Goal: Task Accomplishment & Management: Use online tool/utility

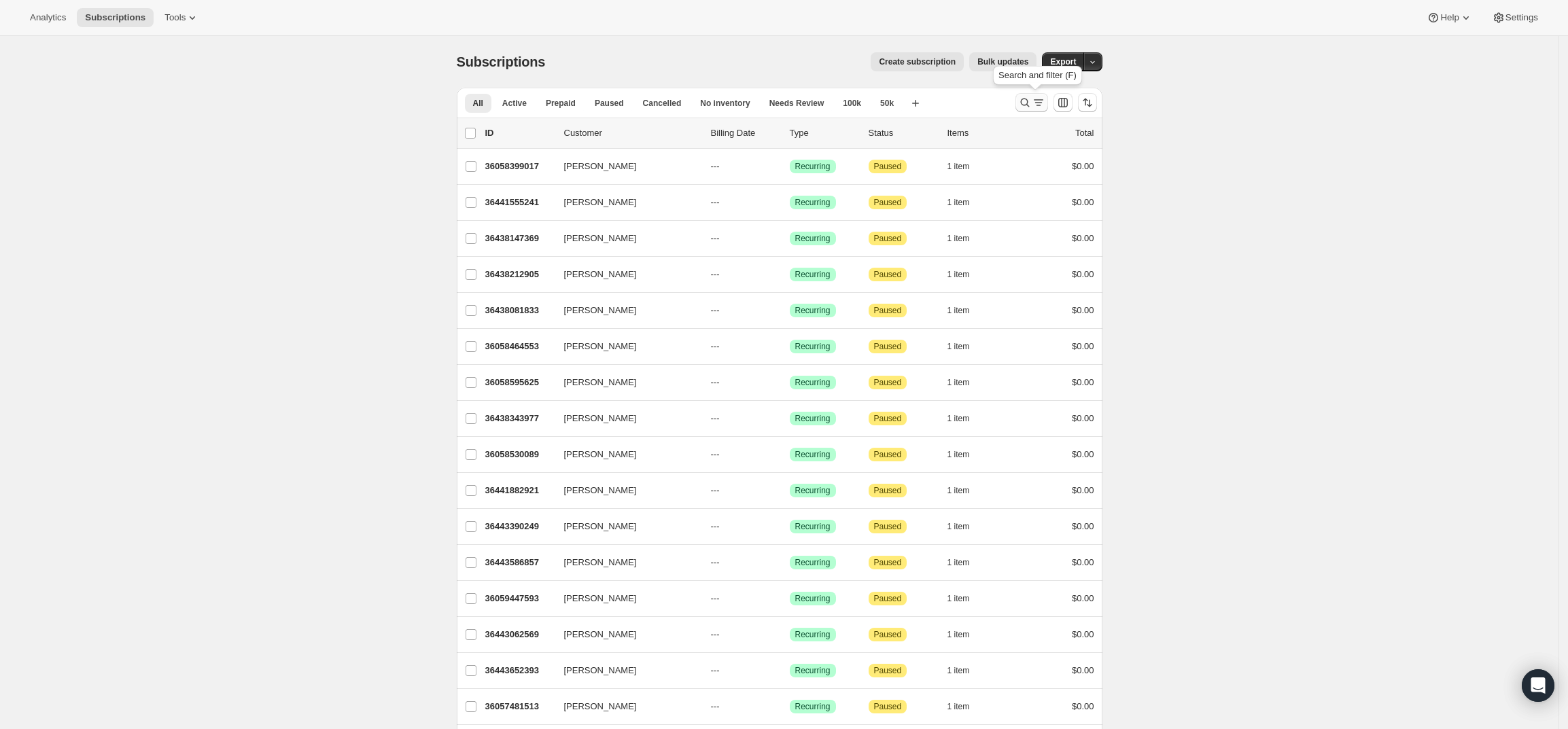
click at [1027, 98] on icon "Search and filter results" at bounding box center [1025, 103] width 14 height 14
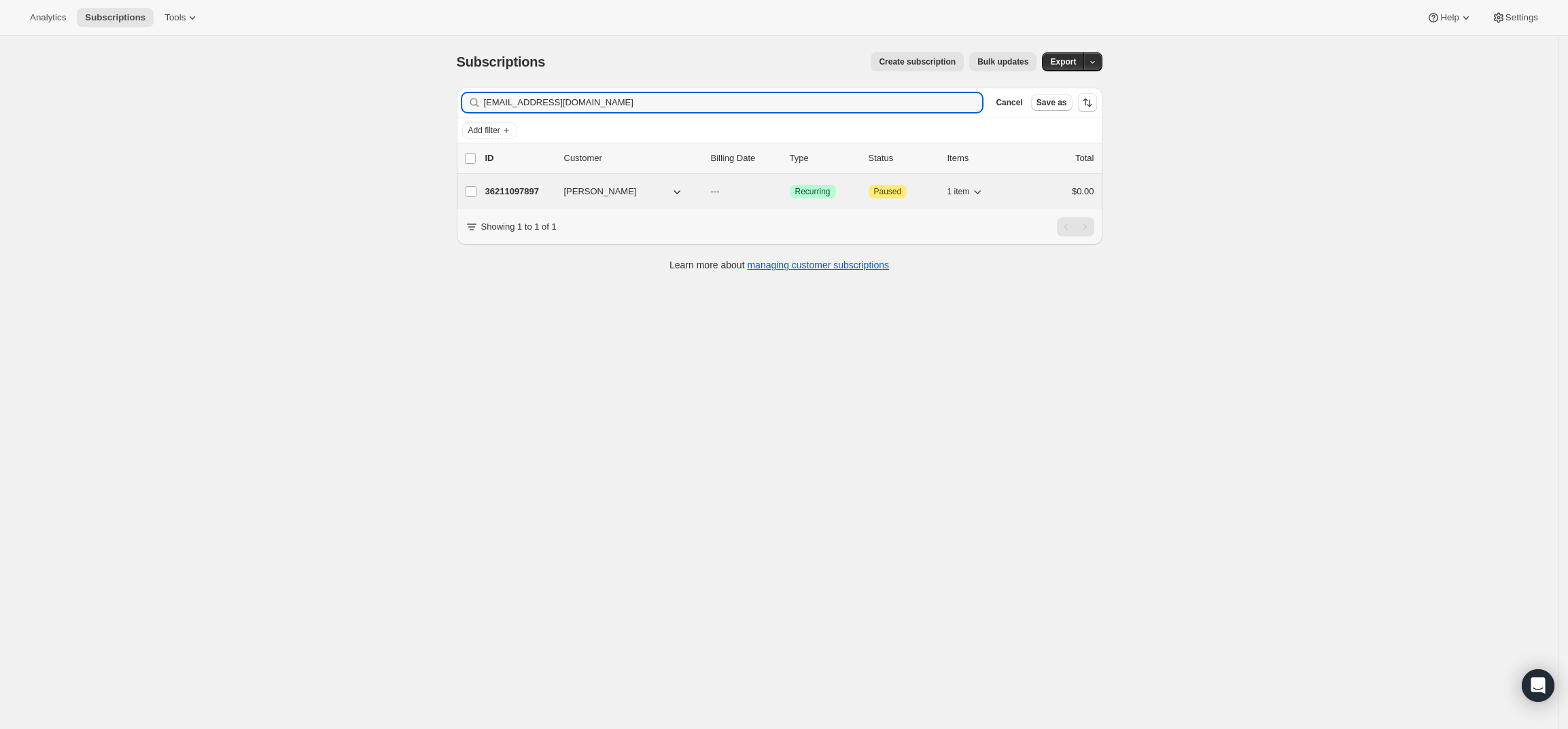
type input "[EMAIL_ADDRESS][DOMAIN_NAME]"
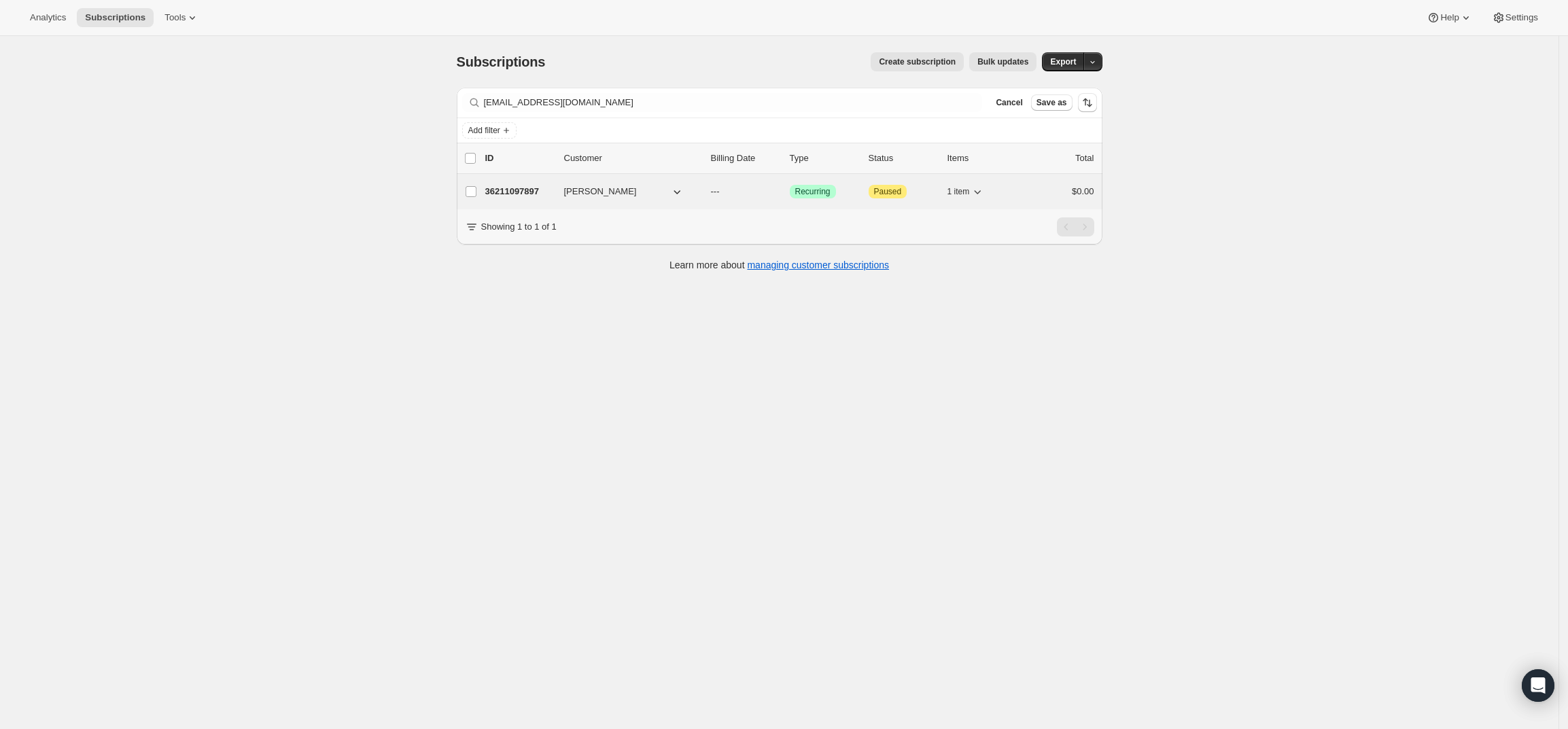
click at [515, 194] on p "36211097897" at bounding box center [519, 192] width 68 height 14
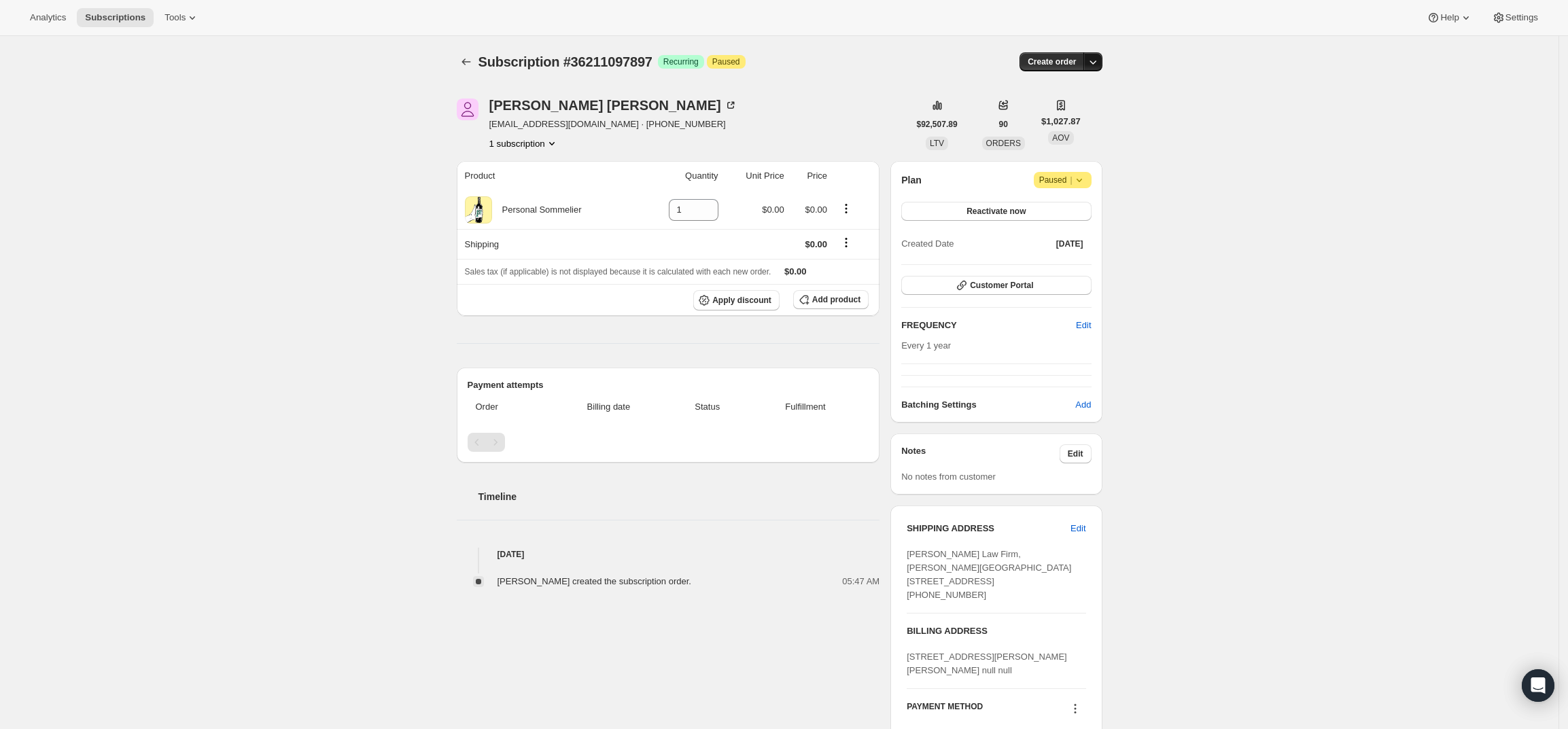
click at [1099, 53] on button "button" at bounding box center [1093, 62] width 19 height 19
click at [1066, 113] on span "Create custom one-time order" at bounding box center [1039, 113] width 117 height 10
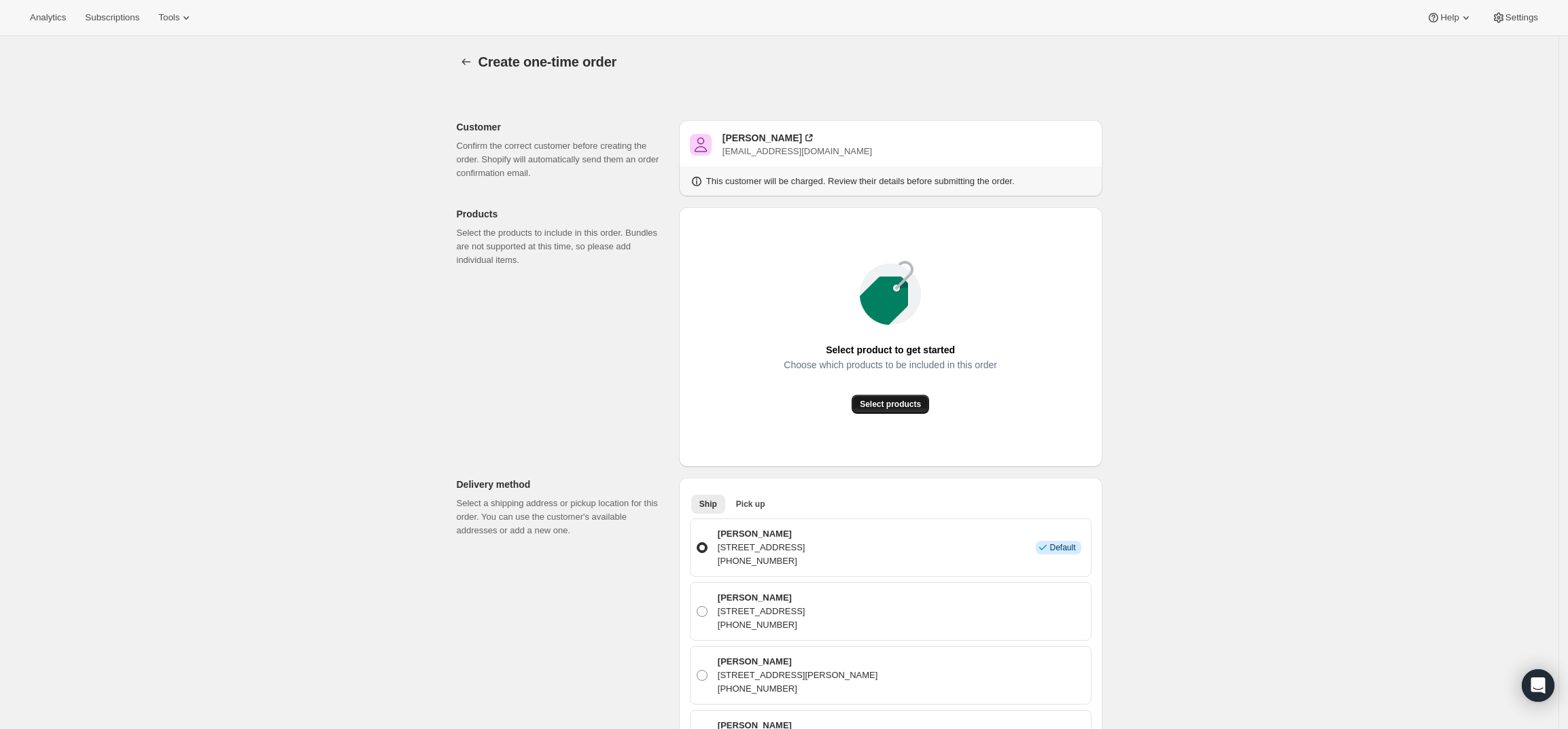
click at [906, 402] on span "Select products" at bounding box center [889, 404] width 61 height 11
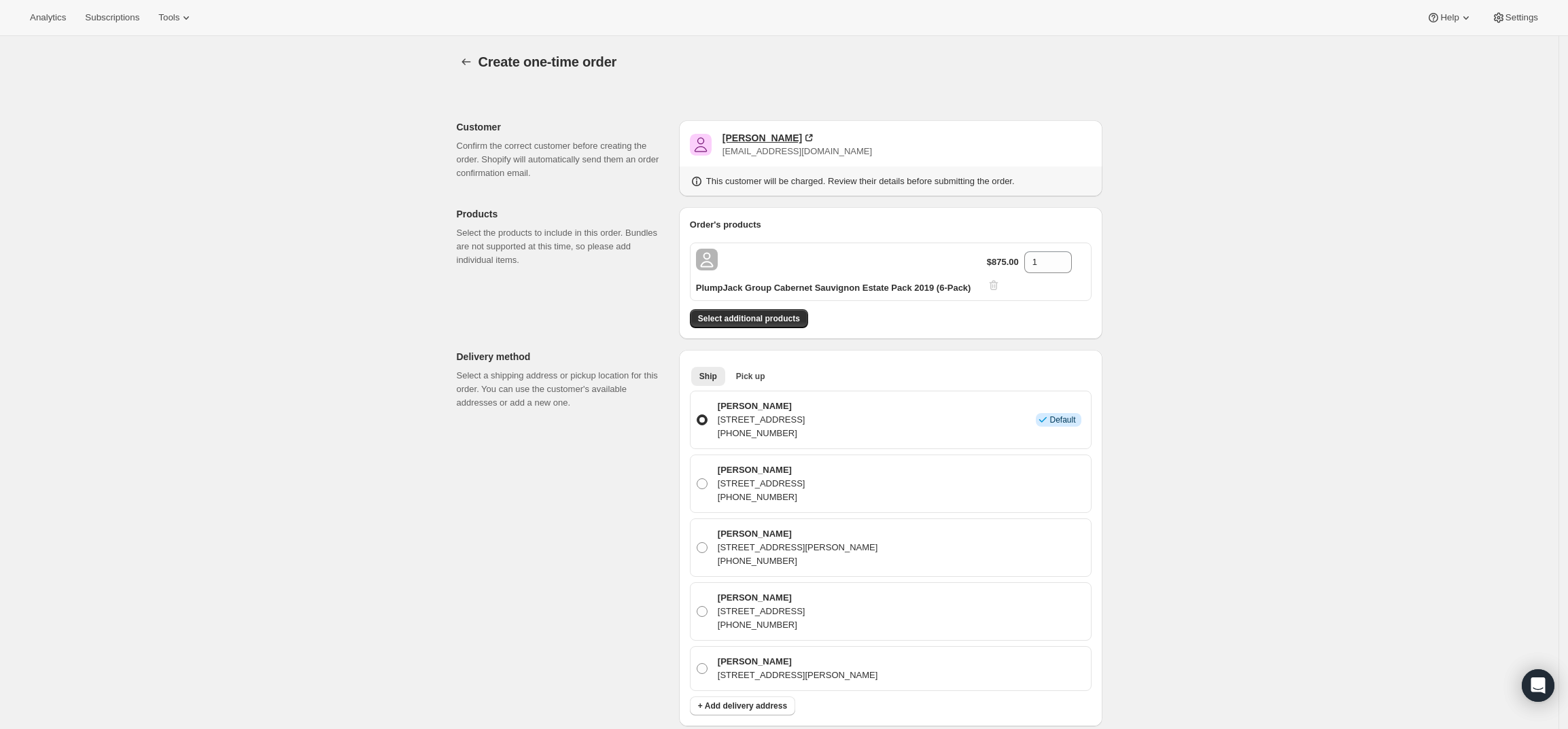
click at [780, 140] on div "[PERSON_NAME]" at bounding box center [762, 138] width 80 height 14
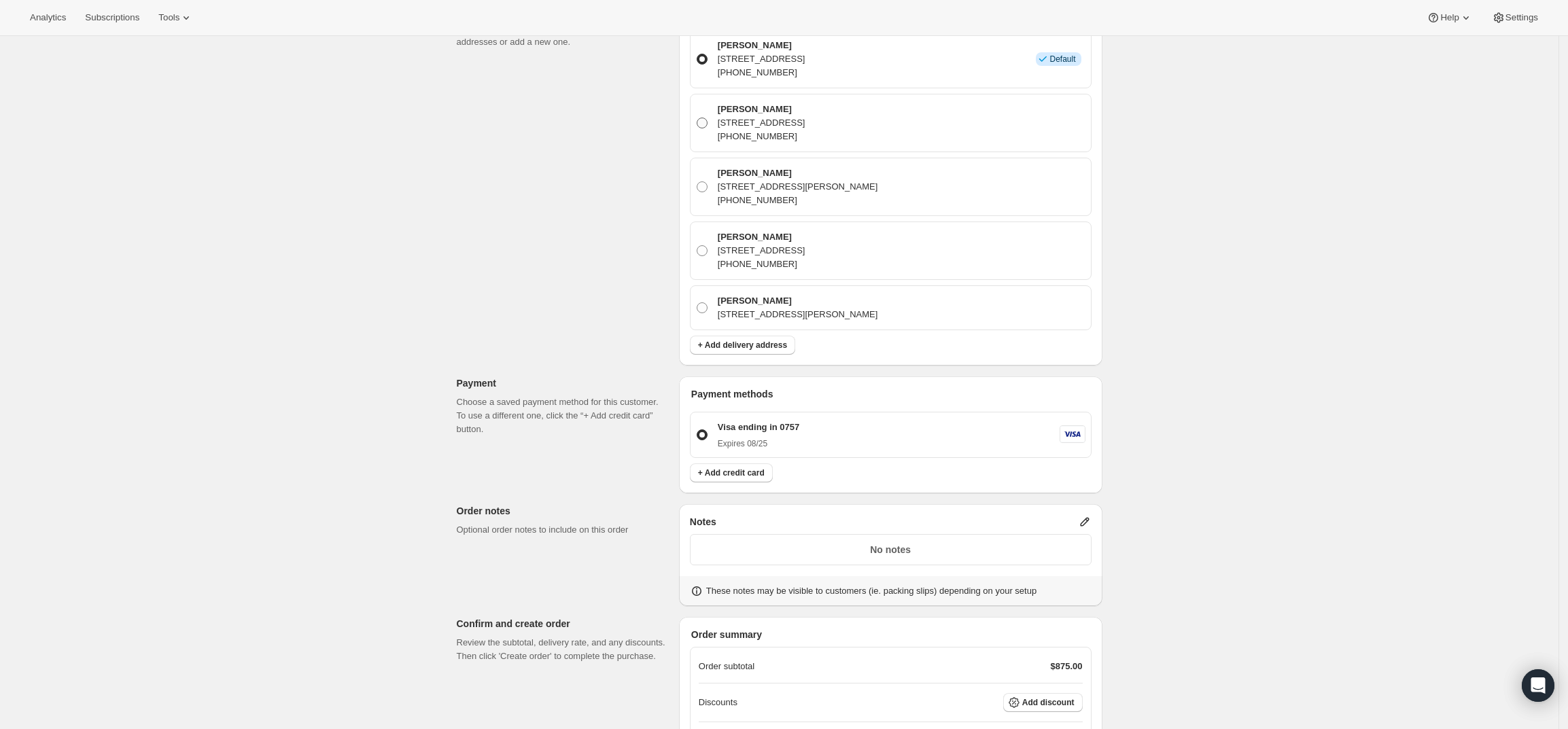
scroll to position [516, 0]
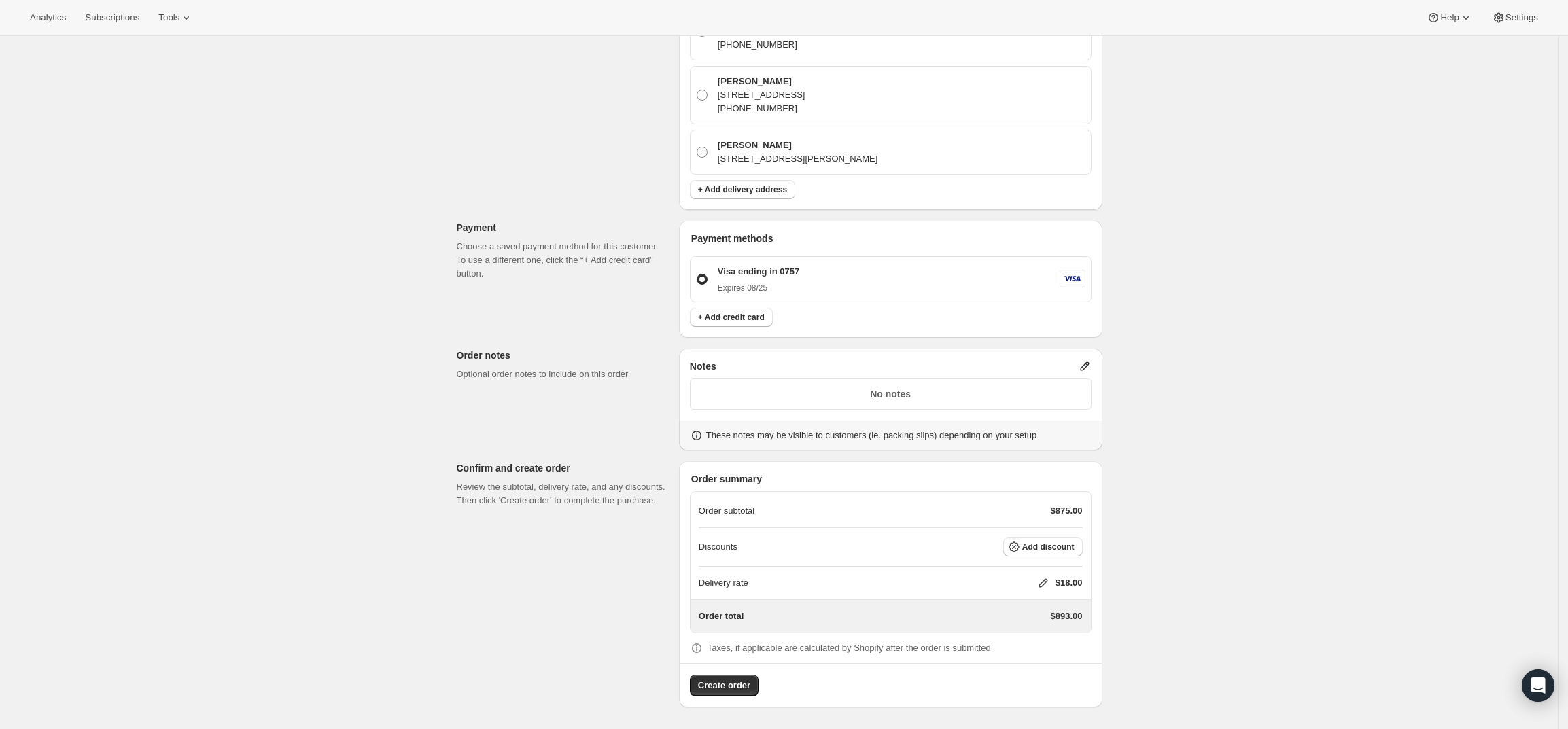
click at [1089, 364] on icon at bounding box center [1083, 366] width 9 height 9
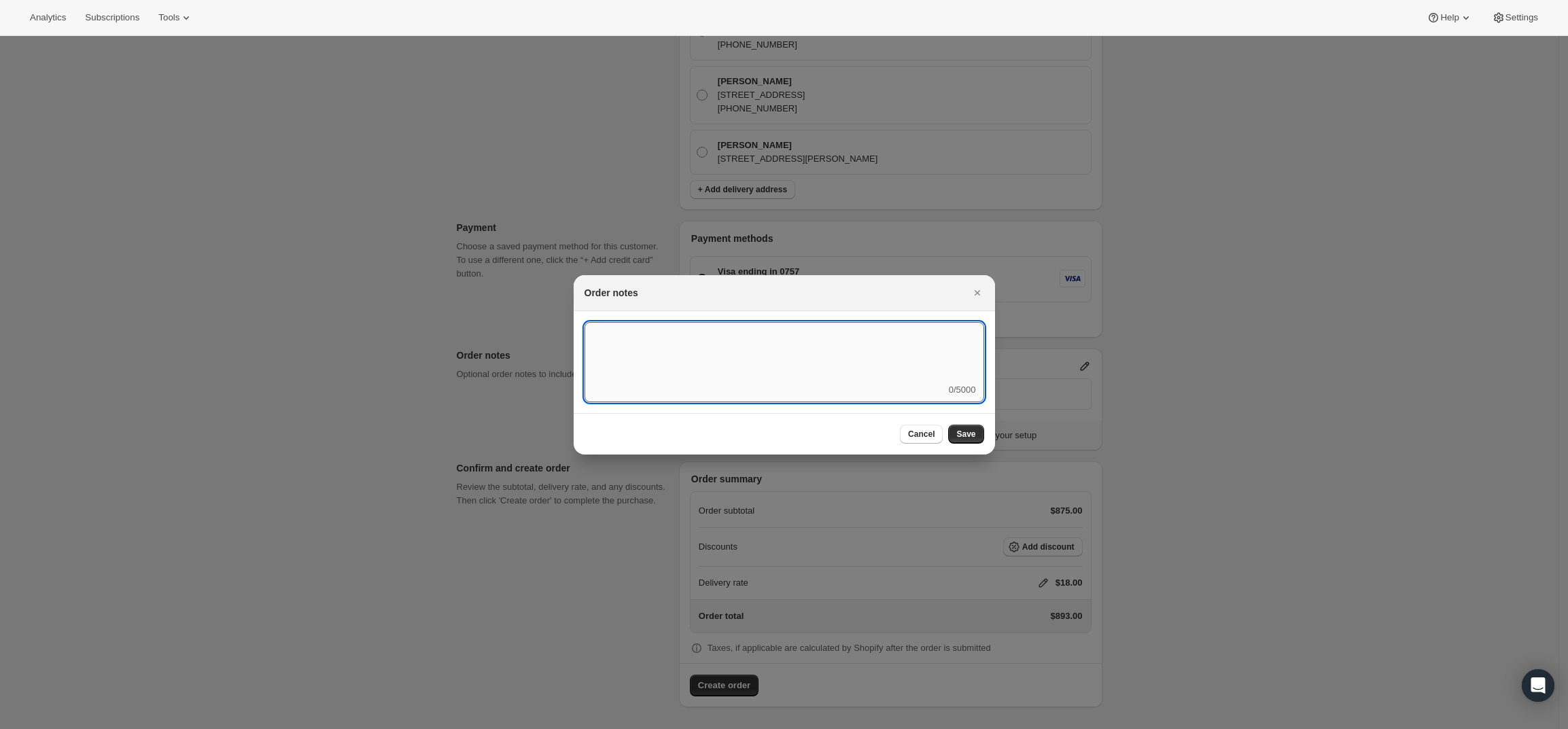
click at [885, 380] on textarea ":rd5:" at bounding box center [784, 353] width 400 height 61
type textarea "Weather HOLD"
click at [961, 434] on span "Save" at bounding box center [965, 434] width 19 height 11
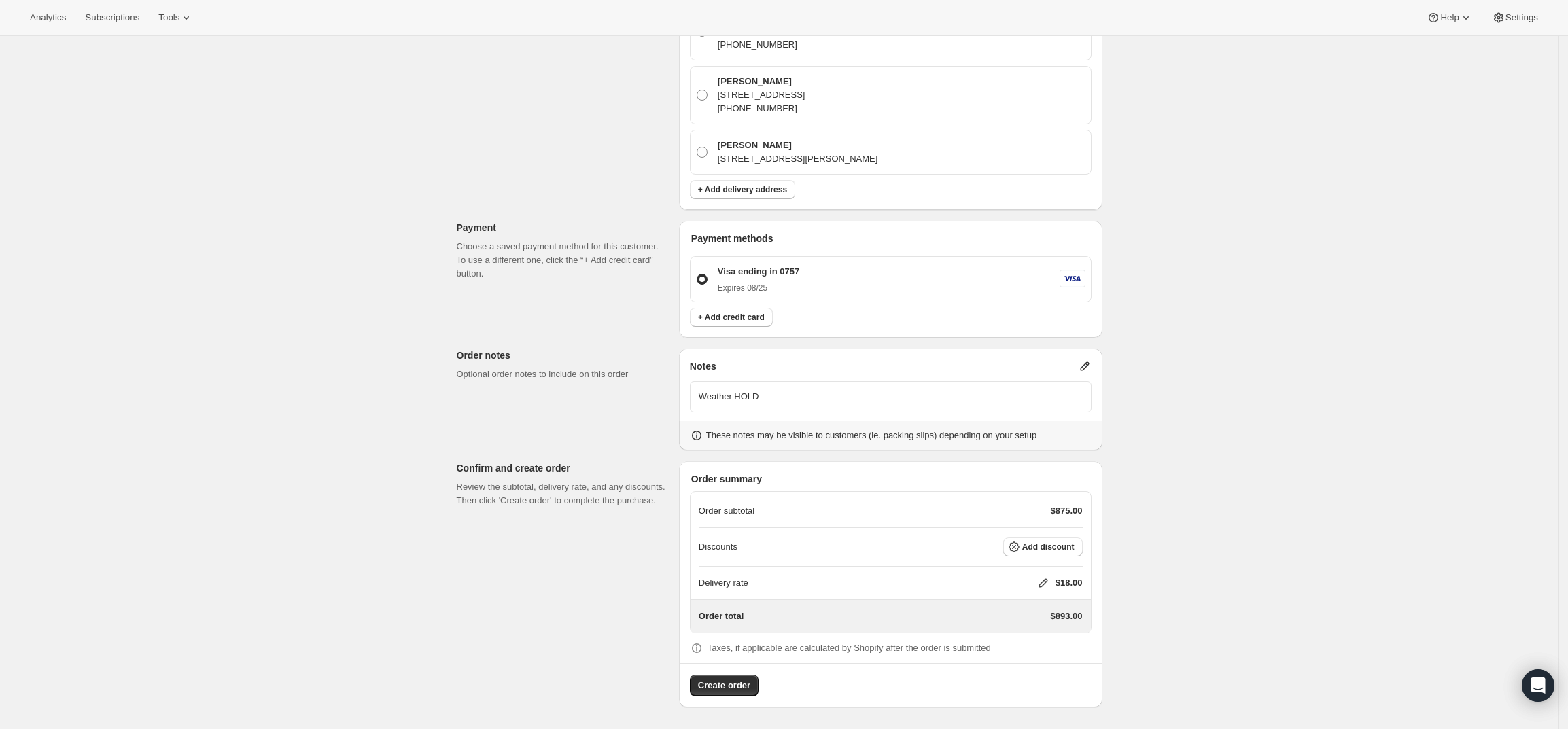
click at [1046, 577] on icon at bounding box center [1043, 584] width 14 height 14
click at [1031, 622] on div "Delivery rate $ 0 Cancel Save" at bounding box center [1051, 637] width 160 height 76
click at [1030, 627] on input "0" at bounding box center [1049, 634] width 122 height 22
type input "0"
click at [1046, 660] on button "Save" at bounding box center [1040, 666] width 36 height 19
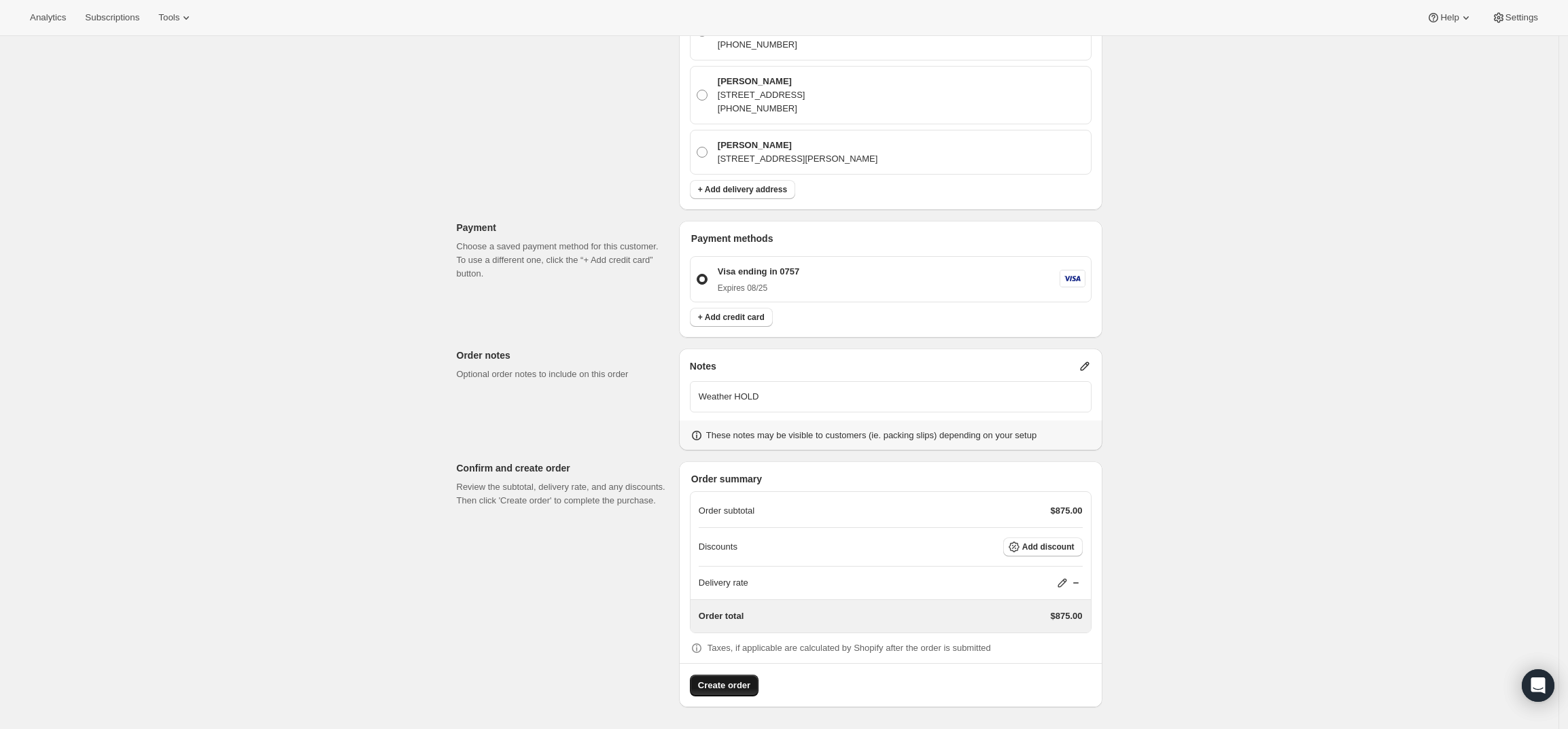
click at [742, 686] on span "Create order" at bounding box center [724, 686] width 53 height 14
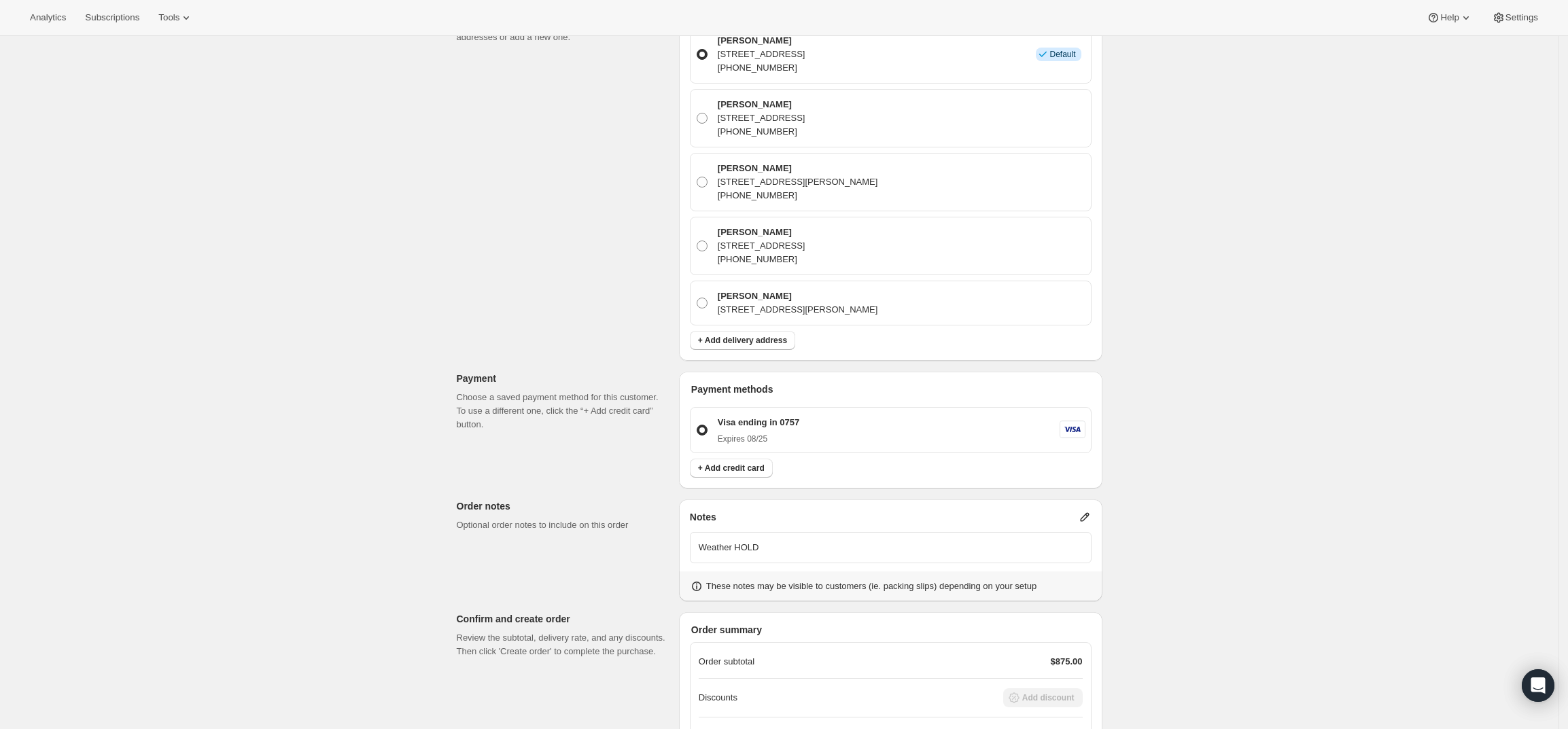
scroll to position [262, 0]
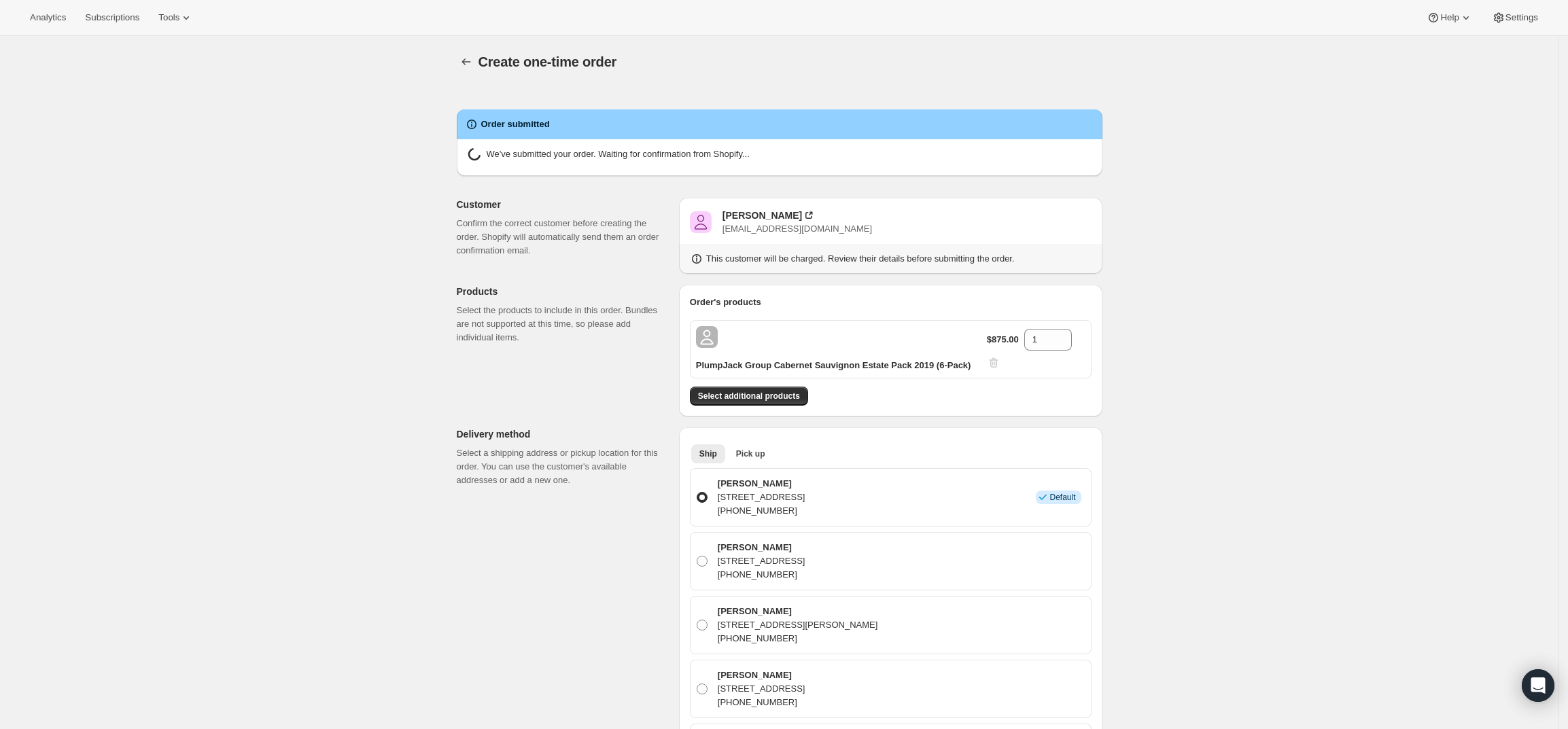
radio input "true"
